Goal: Obtain resource: Obtain resource

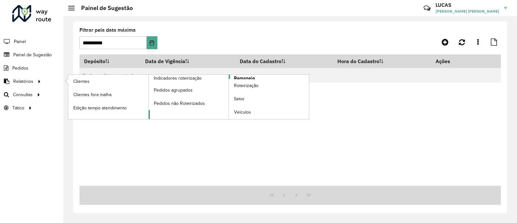
click at [246, 78] on span "Romaneio" at bounding box center [244, 78] width 21 height 7
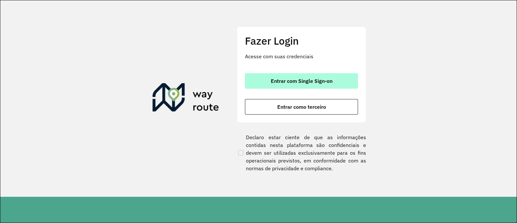
click at [273, 80] on span "Entrar com Single Sign-on" at bounding box center [302, 80] width 62 height 5
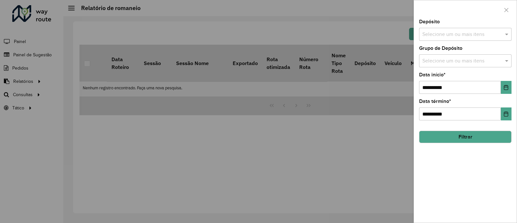
click at [31, 80] on div at bounding box center [258, 111] width 517 height 223
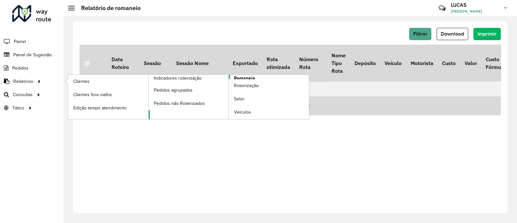
click at [250, 78] on span "Romaneio" at bounding box center [244, 78] width 21 height 7
click at [252, 77] on span "Romaneio" at bounding box center [244, 78] width 21 height 7
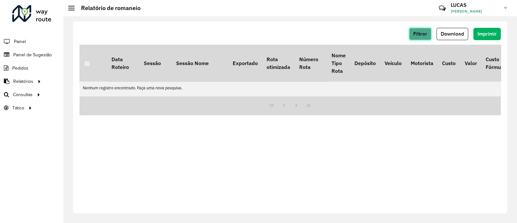
click at [419, 33] on span "Filtrar" at bounding box center [420, 33] width 14 height 5
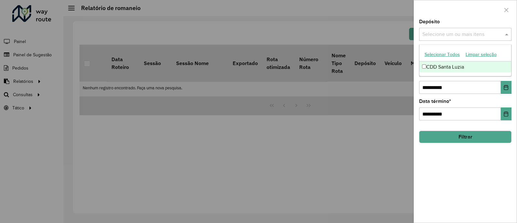
click at [458, 38] on input "text" at bounding box center [462, 35] width 83 height 8
click at [449, 65] on div "CDD Santa Luzia" at bounding box center [466, 66] width 92 height 11
click at [475, 138] on button "Filtrar" at bounding box center [465, 137] width 92 height 12
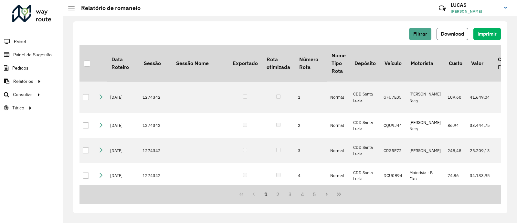
click at [446, 31] on span "Download" at bounding box center [452, 33] width 23 height 5
click at [426, 35] on span "Filtrar" at bounding box center [420, 33] width 14 height 5
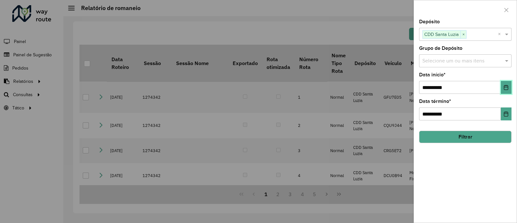
click at [502, 88] on button "Choose Date" at bounding box center [506, 87] width 11 height 13
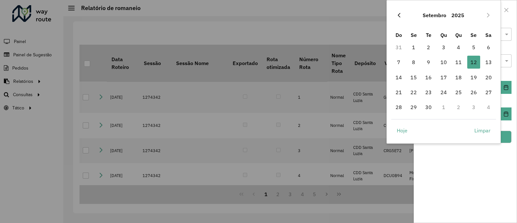
click at [397, 16] on icon "Previous Month" at bounding box center [399, 15] width 5 height 5
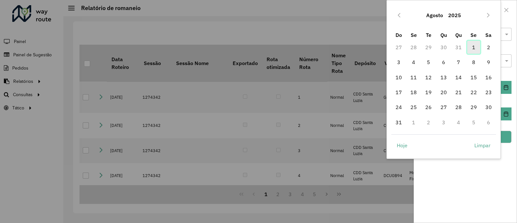
click at [472, 48] on span "1" at bounding box center [473, 47] width 13 height 13
type input "**********"
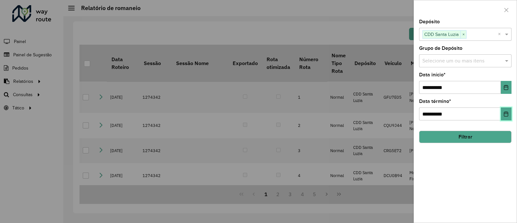
click at [509, 115] on button "Choose Date" at bounding box center [506, 113] width 11 height 13
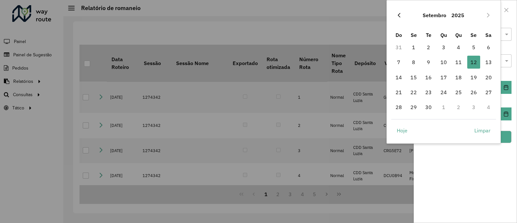
click at [397, 16] on icon "Previous Month" at bounding box center [399, 15] width 5 height 5
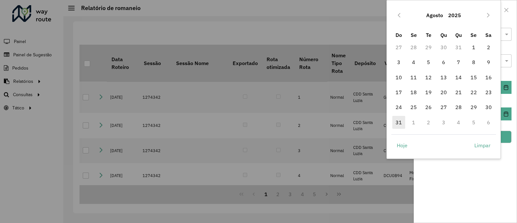
click at [398, 120] on span "31" at bounding box center [398, 122] width 13 height 13
type input "**********"
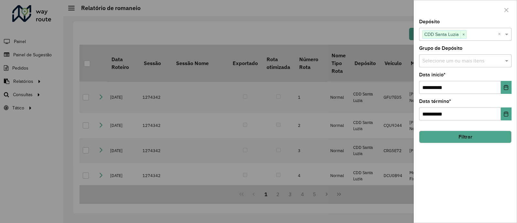
click at [472, 135] on button "Filtrar" at bounding box center [465, 137] width 92 height 12
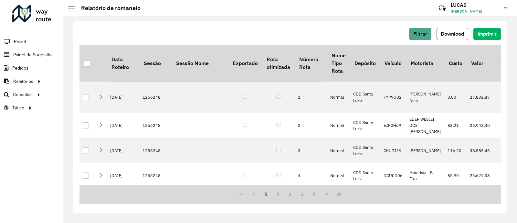
click at [451, 34] on span "Download" at bounding box center [452, 33] width 23 height 5
